Goal: Task Accomplishment & Management: Use online tool/utility

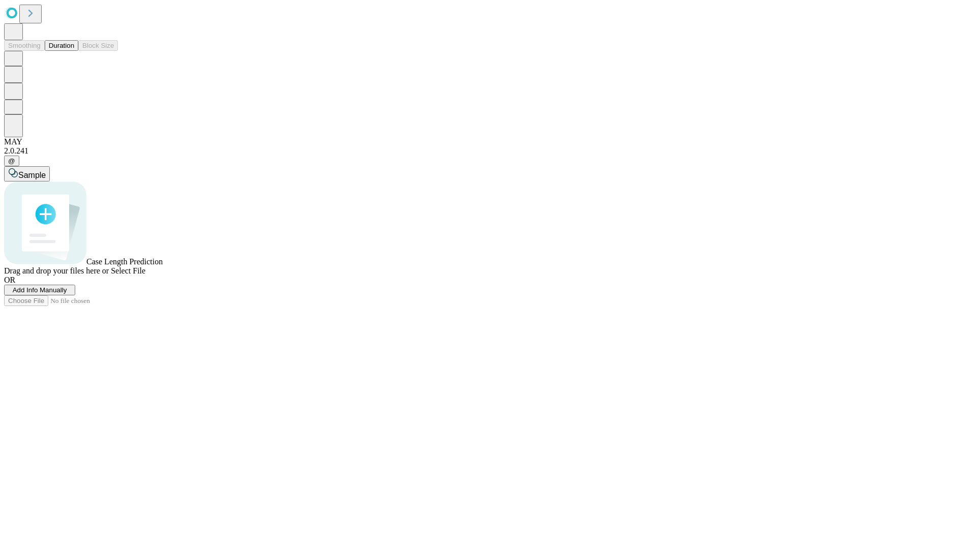
click at [74, 51] on button "Duration" at bounding box center [62, 45] width 34 height 11
click at [67, 294] on span "Add Info Manually" at bounding box center [40, 290] width 54 height 8
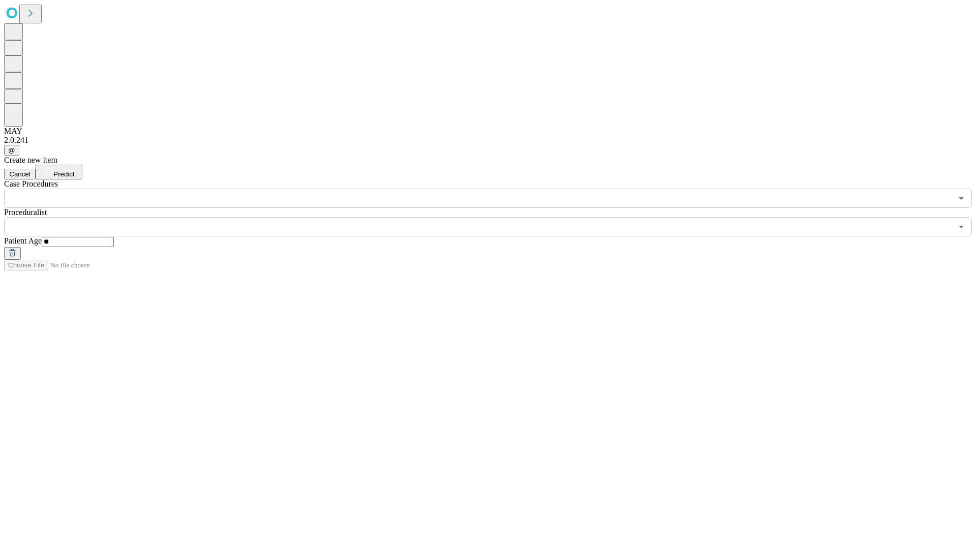
type input "**"
click at [495, 217] on input "text" at bounding box center [478, 226] width 948 height 19
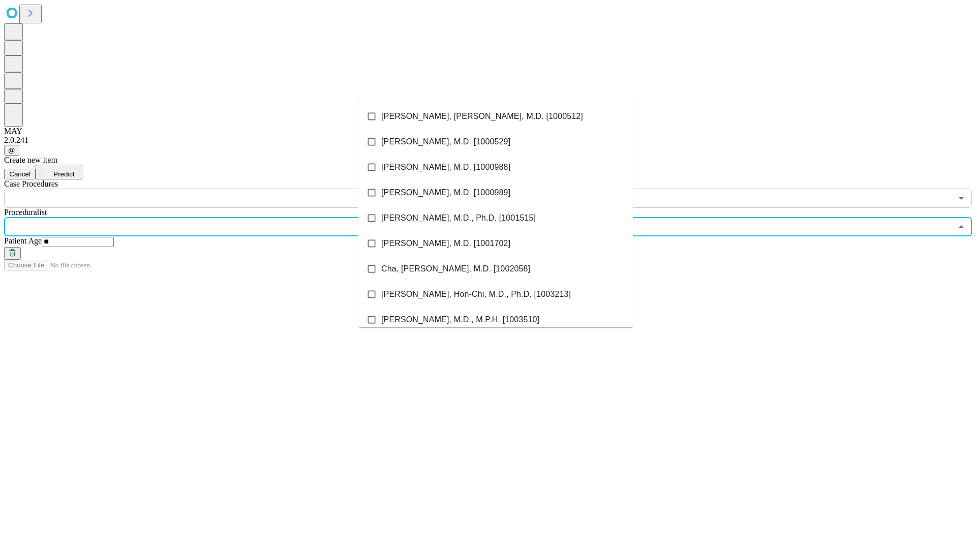
click at [496, 116] on li "[PERSON_NAME], [PERSON_NAME], M.D. [1000512]" at bounding box center [495, 116] width 275 height 25
click at [214, 189] on input "text" at bounding box center [478, 198] width 948 height 19
